Goal: Task Accomplishment & Management: Complete application form

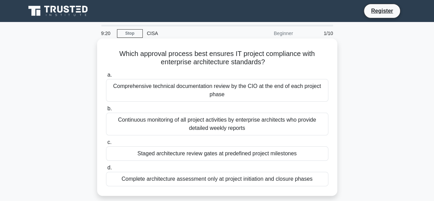
click at [197, 156] on div "Staged architecture review gates at predefined project milestones" at bounding box center [217, 153] width 222 height 14
click at [106, 144] on input "c. Staged architecture review gates at predefined project milestones" at bounding box center [106, 142] width 0 height 4
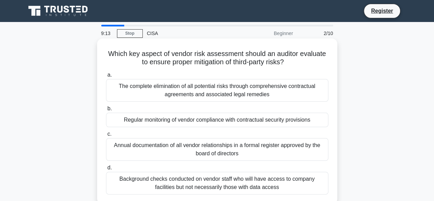
drag, startPoint x: 191, startPoint y: 124, endPoint x: 149, endPoint y: 123, distance: 41.9
click at [149, 123] on div "Regular monitoring of vendor compliance with contractual security provisions" at bounding box center [217, 120] width 222 height 14
click at [106, 111] on input "b. Regular monitoring of vendor compliance with contractual security provisions" at bounding box center [106, 108] width 0 height 4
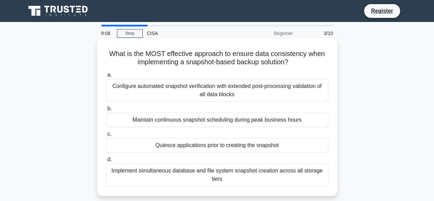
click at [149, 123] on div "Maintain continuous snapshot scheduling during peak business hours" at bounding box center [217, 120] width 222 height 14
click at [106, 111] on input "b. Maintain continuous snapshot scheduling during peak business hours" at bounding box center [106, 108] width 0 height 4
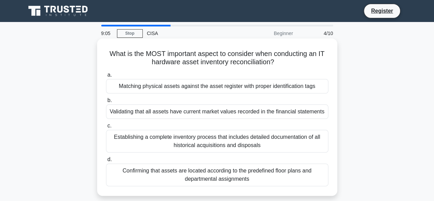
click at [152, 136] on div "Establishing a complete inventory process that includes detailed documentation …" at bounding box center [217, 141] width 222 height 23
click at [106, 128] on input "c. Establishing a complete inventory process that includes detailed documentati…" at bounding box center [106, 126] width 0 height 4
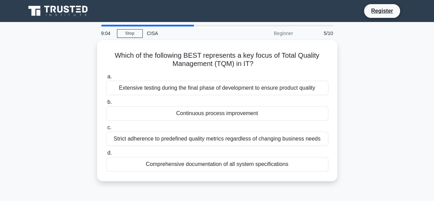
click at [152, 136] on div "Strict adherence to predefined quality metrics regardless of changing business …" at bounding box center [217, 138] width 222 height 14
click at [106, 130] on input "c. Strict adherence to predefined quality metrics regardless of changing busine…" at bounding box center [106, 127] width 0 height 4
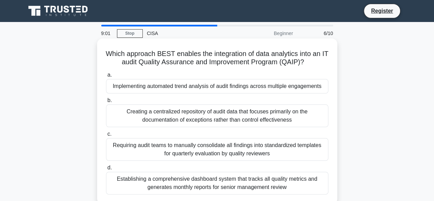
click at [161, 181] on div "Establishing a comprehensive dashboard system that tracks all quality metrics a…" at bounding box center [217, 183] width 222 height 23
click at [106, 170] on input "d. Establishing a comprehensive dashboard system that tracks all quality metric…" at bounding box center [106, 167] width 0 height 4
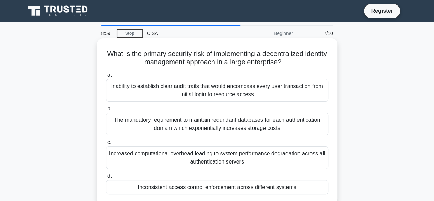
click at [194, 156] on div "Increased computational overhead leading to system performance degradation acro…" at bounding box center [217, 157] width 222 height 23
click at [106, 144] on input "c. Increased computational overhead leading to system performance degradation a…" at bounding box center [106, 142] width 0 height 4
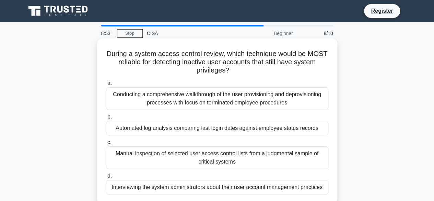
click at [205, 103] on div "Conducting a comprehensive walkthrough of the user provisioning and deprovision…" at bounding box center [217, 98] width 222 height 23
click at [106, 85] on input "a. Conducting a comprehensive walkthrough of the user provisioning and deprovis…" at bounding box center [106, 83] width 0 height 4
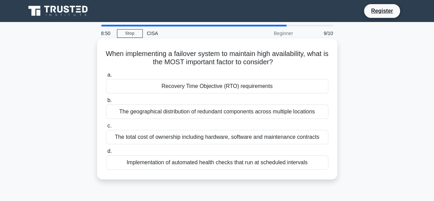
click at [176, 159] on div "Implementation of automated health checks that run at scheduled intervals" at bounding box center [217, 162] width 222 height 14
click at [106, 153] on input "d. Implementation of automated health checks that run at scheduled intervals" at bounding box center [106, 151] width 0 height 4
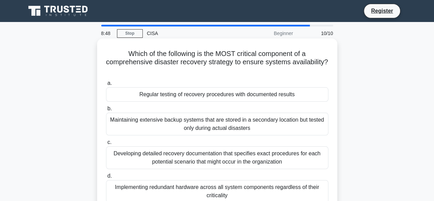
click at [199, 153] on div "Developing detailed recovery documentation that specifies exact procedures for …" at bounding box center [217, 157] width 222 height 23
click at [106, 144] on input "c. Developing detailed recovery documentation that specifies exact procedures f…" at bounding box center [106, 142] width 0 height 4
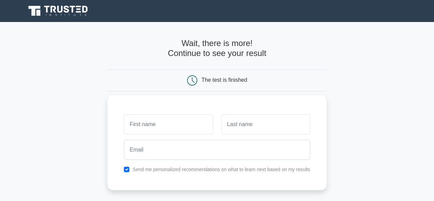
click at [136, 123] on input "text" at bounding box center [168, 124] width 89 height 20
type input "Pankaj"
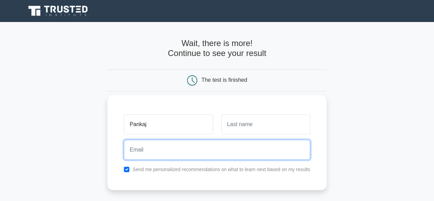
click at [142, 150] on input "email" at bounding box center [217, 150] width 186 height 20
type input "pankajsao1971@gmail.com"
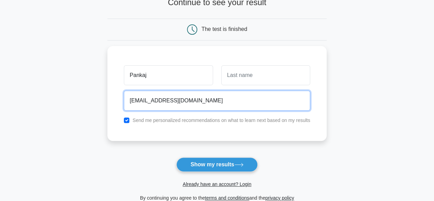
scroll to position [53, 0]
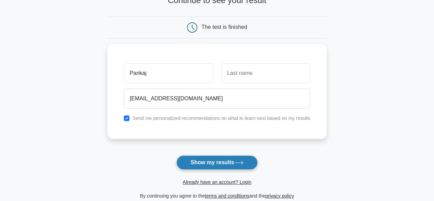
drag, startPoint x: 233, startPoint y: 164, endPoint x: 217, endPoint y: 162, distance: 16.6
click at [217, 162] on button "Show my results" at bounding box center [216, 162] width 81 height 14
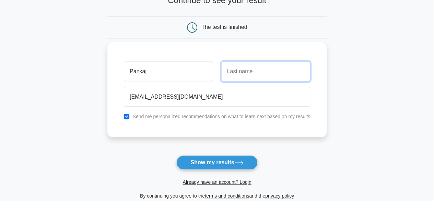
click at [232, 73] on input "text" at bounding box center [265, 71] width 89 height 20
type input "SAO"
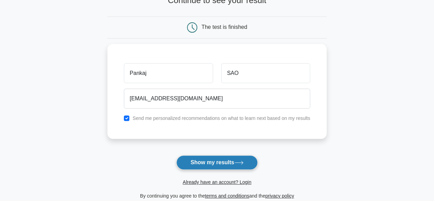
click at [200, 160] on button "Show my results" at bounding box center [216, 162] width 81 height 14
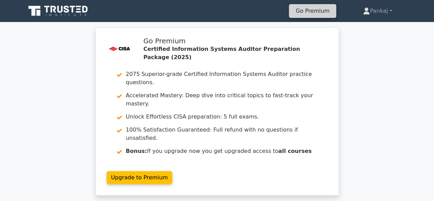
click at [316, 11] on link "Go Premium" at bounding box center [313, 10] width 42 height 9
